Goal: Information Seeking & Learning: Learn about a topic

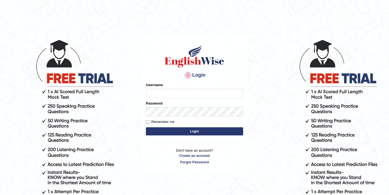
type input "Leena1"
click at [147, 121] on input "Remember me" at bounding box center [148, 122] width 4 height 4
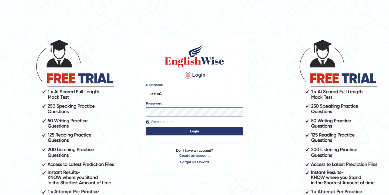
click at [147, 121] on input "Remember me" at bounding box center [148, 122] width 4 height 4
checkbox input "false"
click at [172, 130] on button "Login" at bounding box center [194, 131] width 97 height 8
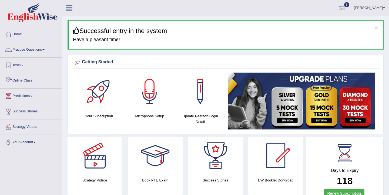
click at [52, 85] on link "Online Class" at bounding box center [31, 80] width 62 height 14
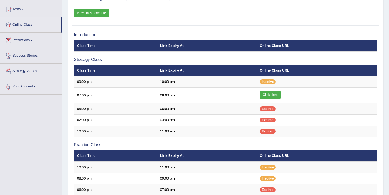
scroll to position [59, 0]
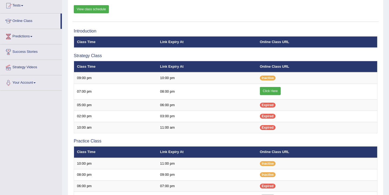
click at [99, 8] on link "View class schedule" at bounding box center [91, 9] width 35 height 8
click at [270, 18] on div "Online Classes Note: All timings below are Melbourne local time View class sche…" at bounding box center [225, -1] width 306 height 43
